Goal: Find specific page/section: Find specific page/section

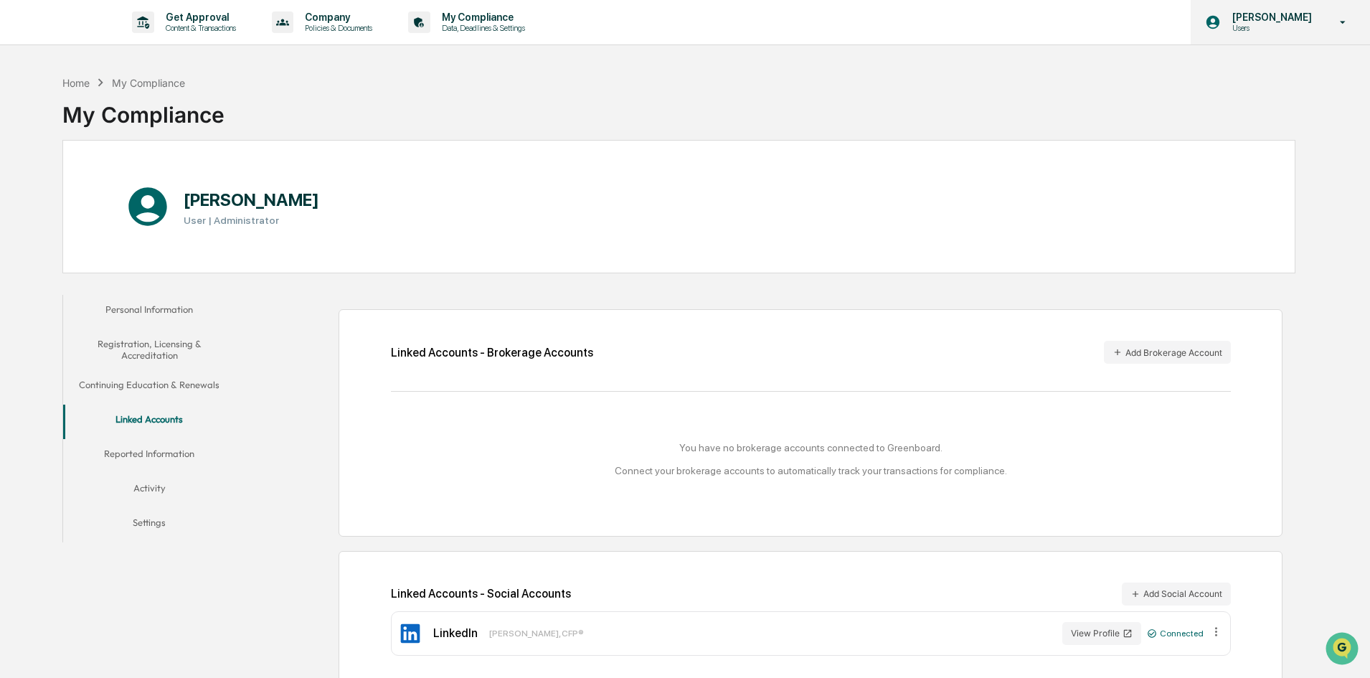
click at [1263, 24] on p "Users" at bounding box center [1270, 28] width 98 height 10
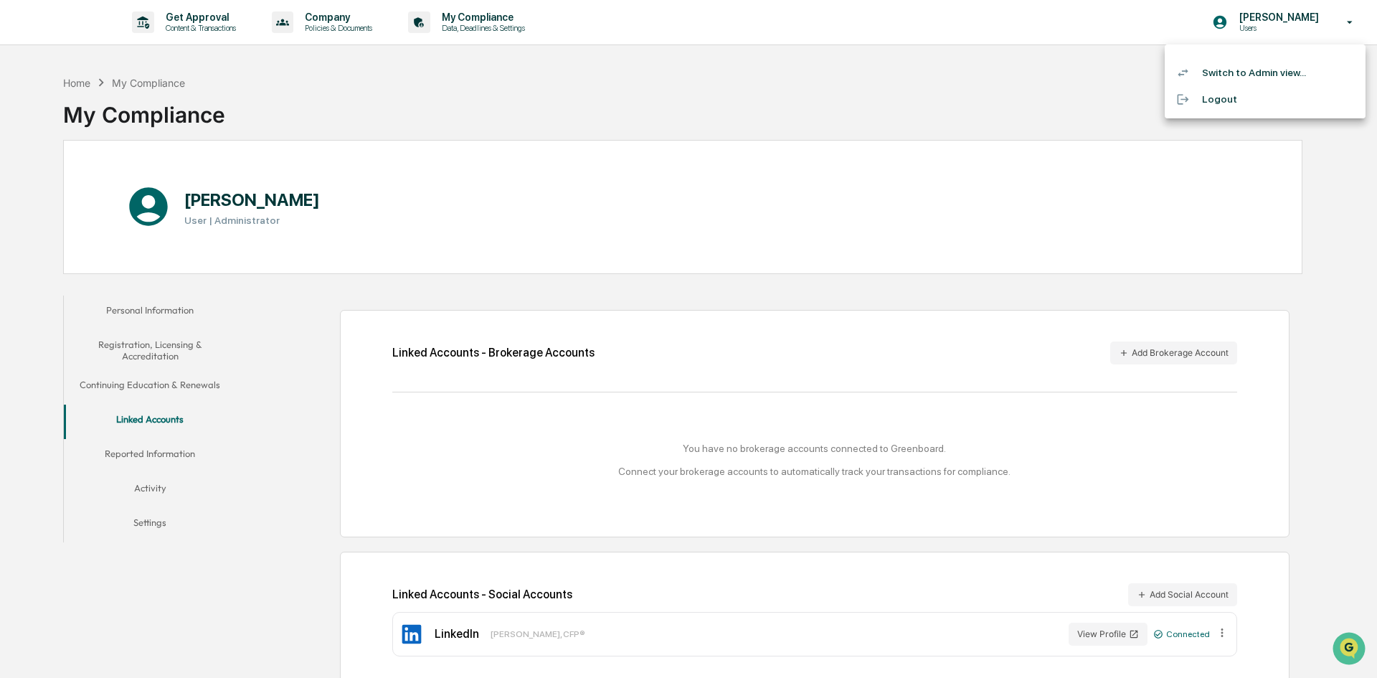
click at [1242, 72] on li "Switch to Admin view..." at bounding box center [1265, 73] width 201 height 27
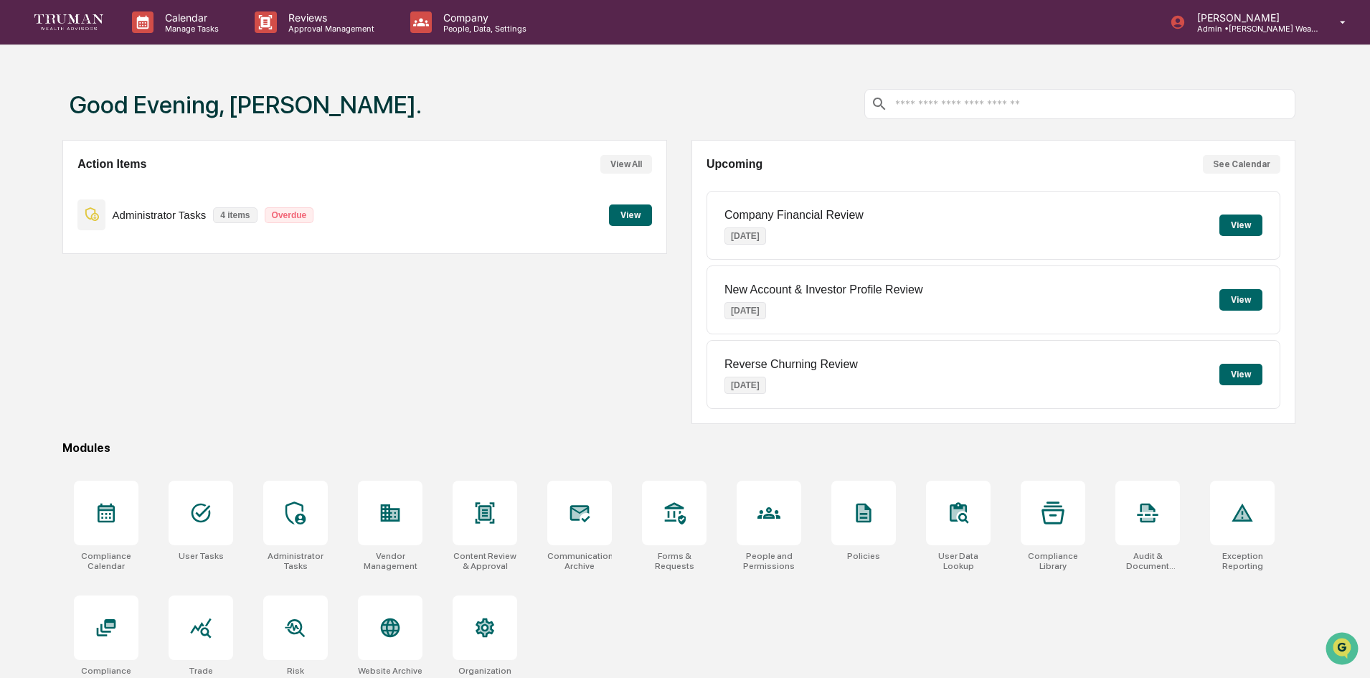
click at [628, 216] on button "View" at bounding box center [630, 215] width 43 height 22
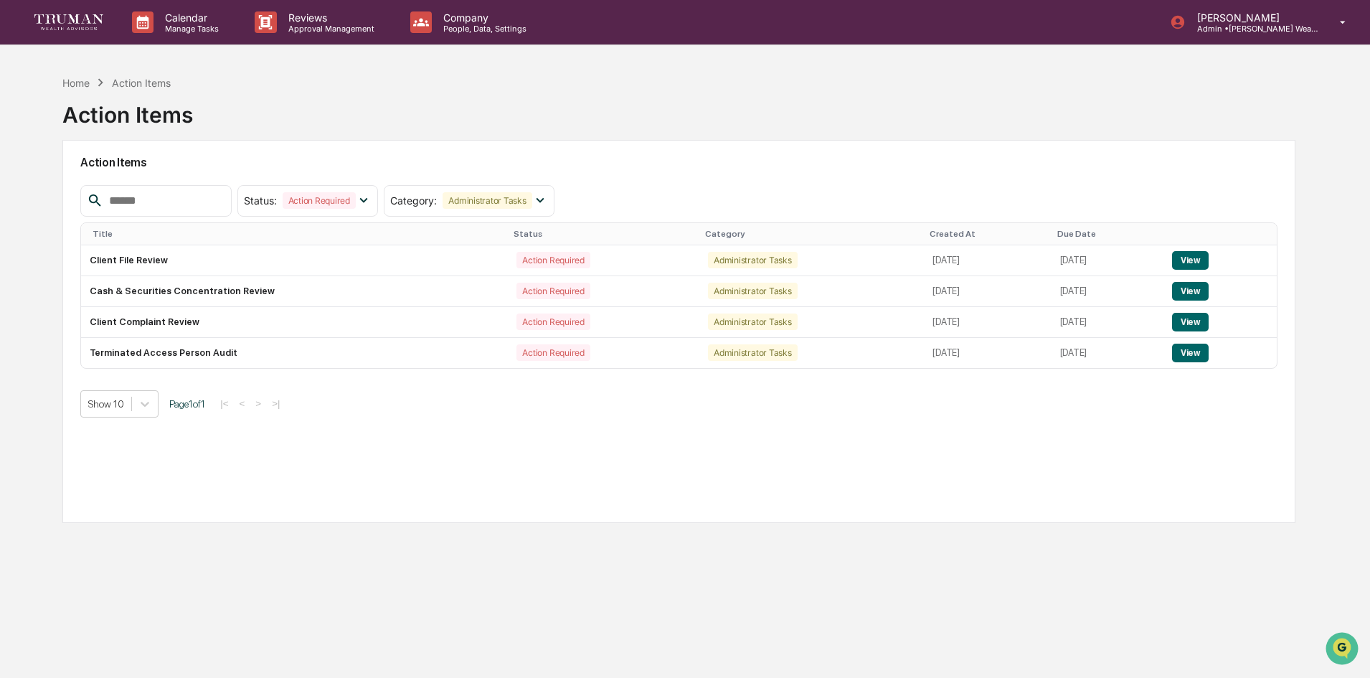
click at [191, 198] on input "text" at bounding box center [164, 201] width 122 height 19
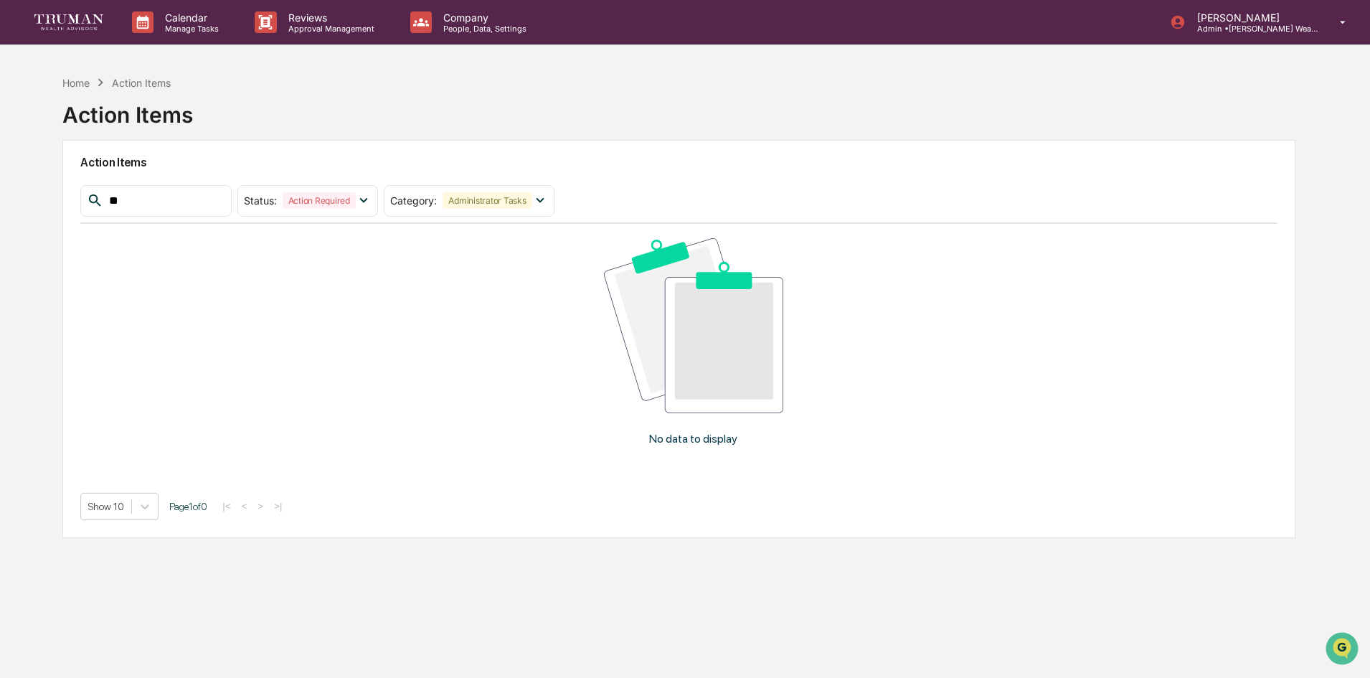
type input "*"
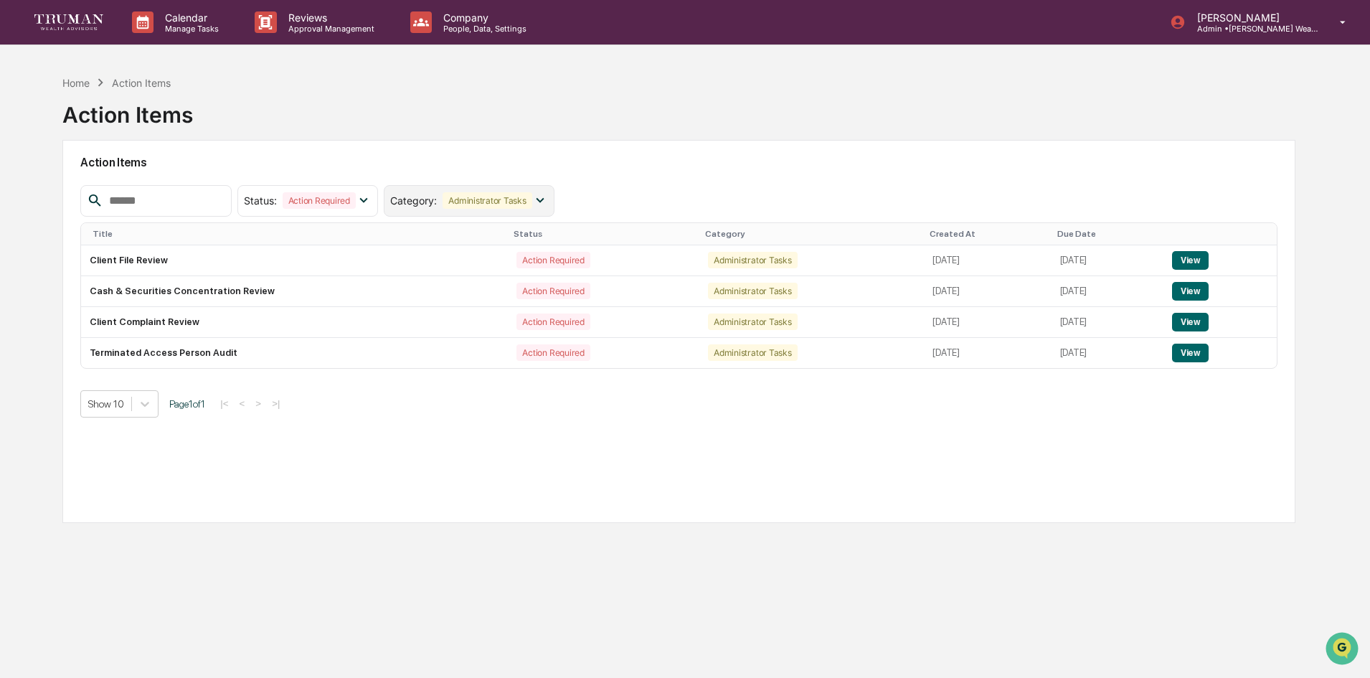
click at [548, 201] on icon at bounding box center [540, 200] width 16 height 16
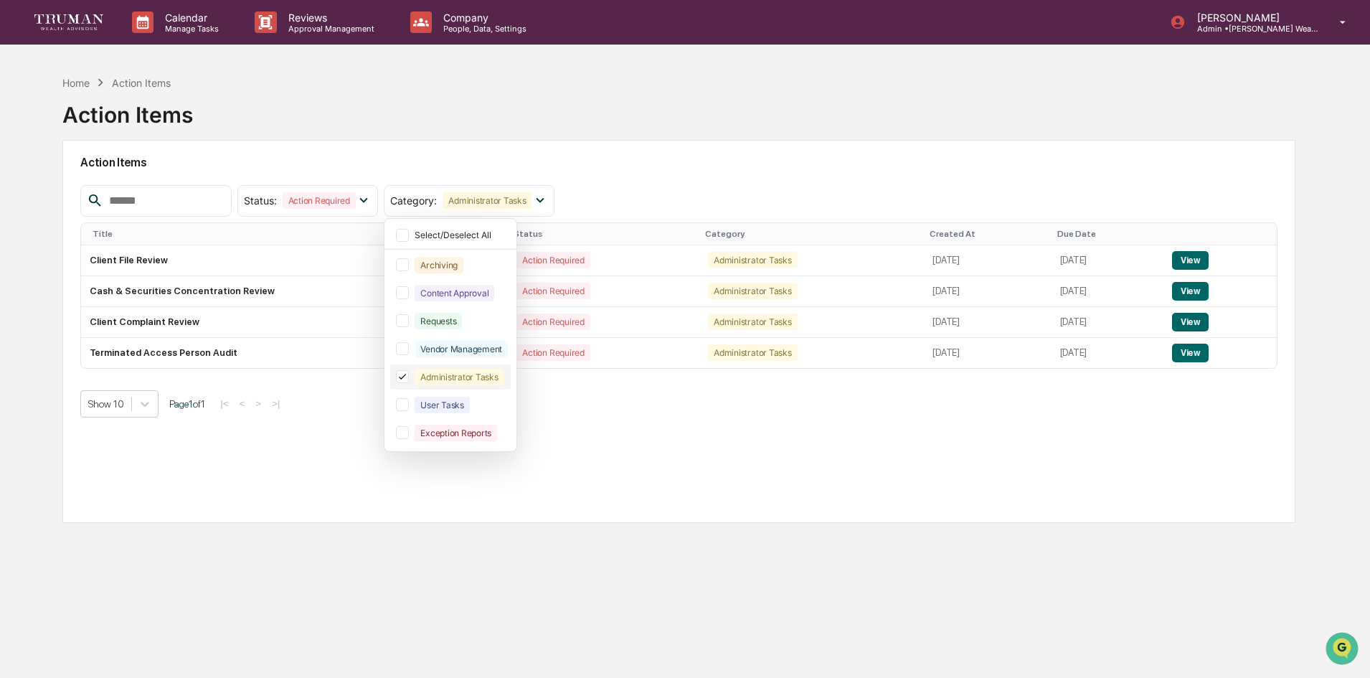
click at [410, 377] on icon at bounding box center [403, 377] width 16 height 10
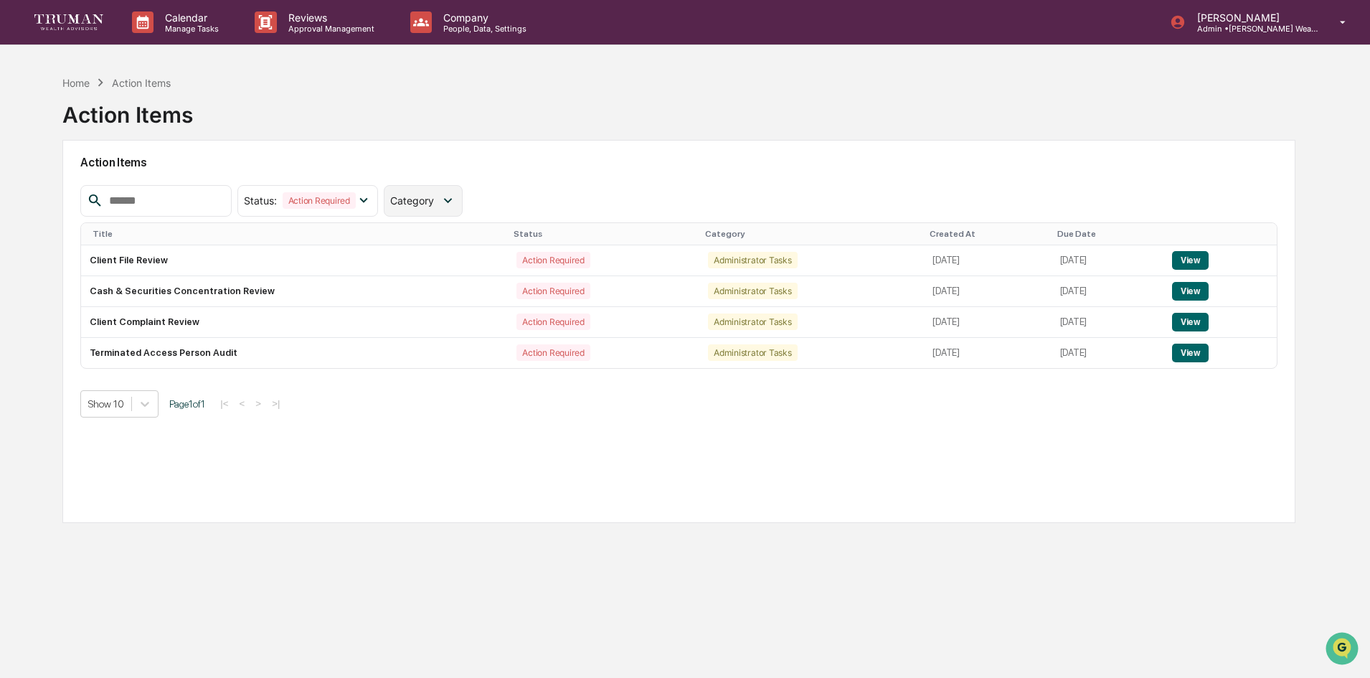
click at [434, 202] on span "Category" at bounding box center [412, 200] width 44 height 12
click at [538, 197] on div "Status : Action Required Select/Deselect All Action Required Resolved Category …" at bounding box center [678, 201] width 1197 height 32
click at [372, 199] on icon at bounding box center [364, 200] width 16 height 16
click at [263, 292] on div at bounding box center [256, 292] width 13 height 13
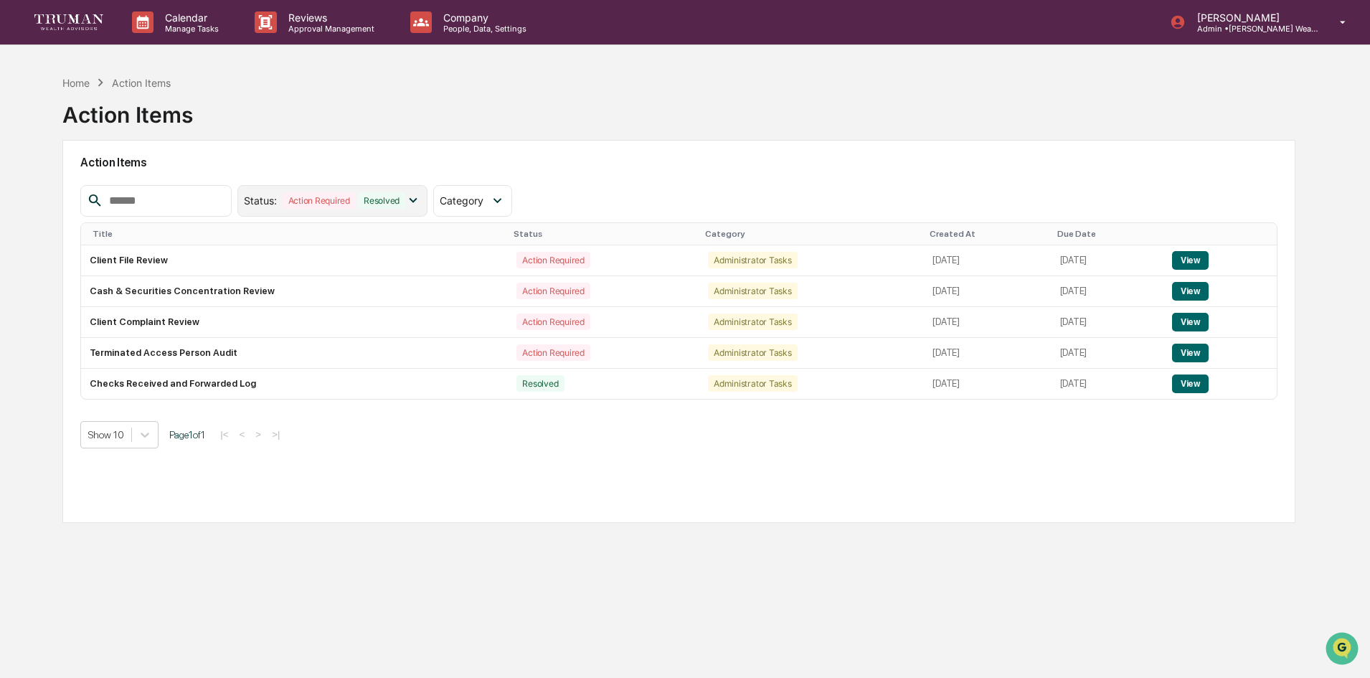
click at [421, 203] on icon at bounding box center [413, 200] width 16 height 16
click at [658, 168] on h2 "Action Items" at bounding box center [678, 163] width 1197 height 14
